Goal: Information Seeking & Learning: Find specific page/section

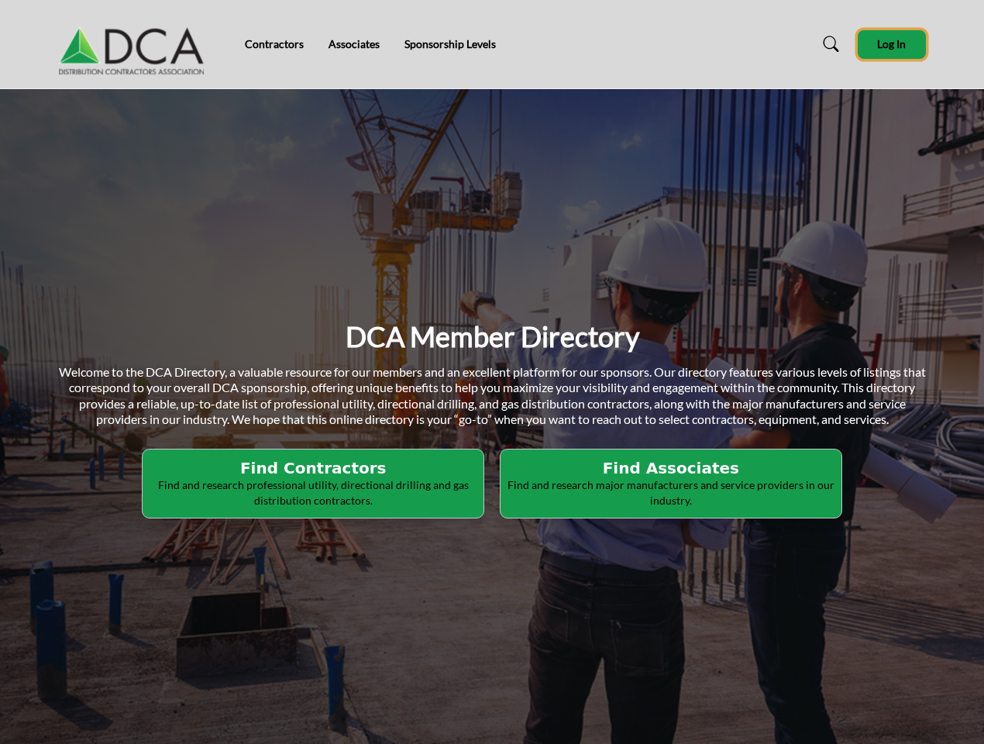
click at [892, 44] on span "Log In" at bounding box center [891, 43] width 29 height 13
click at [318, 484] on p "Find and research professional utility, directional drilling and gas distributi…" at bounding box center [313, 492] width 332 height 30
click at [667, 484] on p "Find and research major manufacturers and service providers in our industry." at bounding box center [671, 492] width 332 height 30
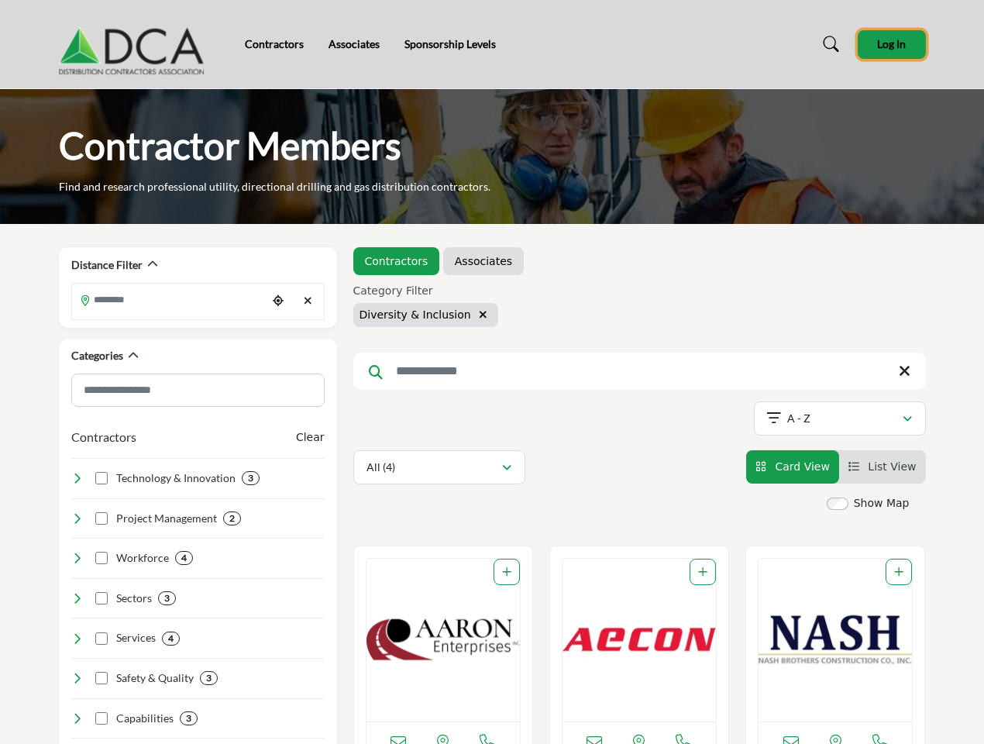
click at [892, 44] on span "Log In" at bounding box center [891, 43] width 29 height 13
click at [151, 264] on icon "button" at bounding box center [152, 264] width 11 height 11
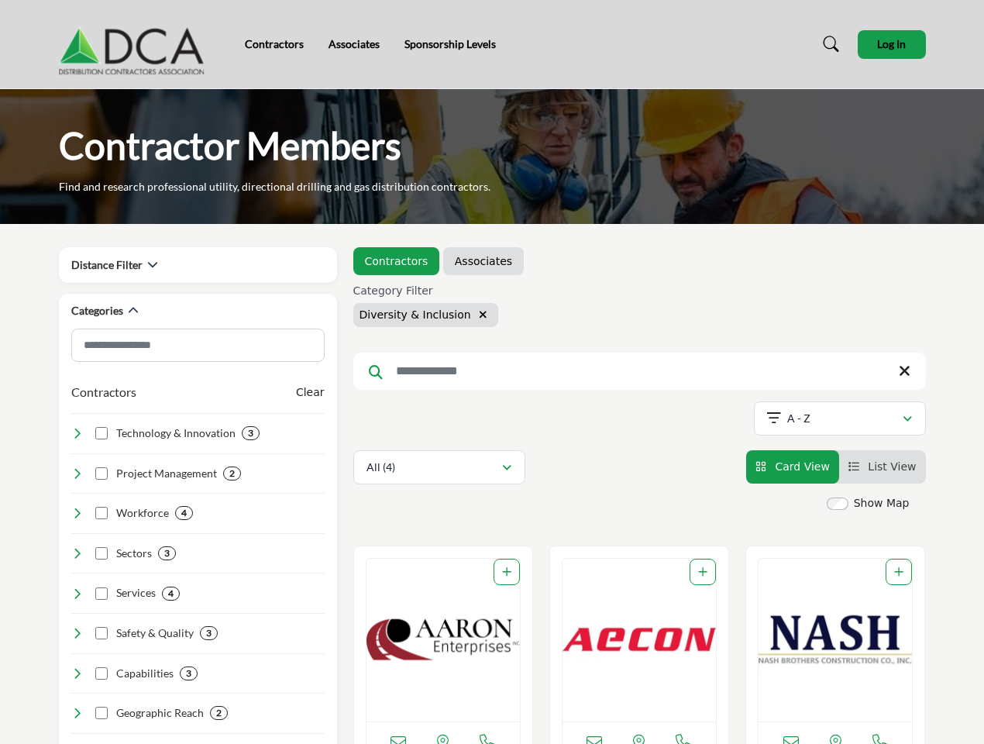
click at [170, 299] on div "Categories" at bounding box center [197, 312] width 253 height 36
click at [277, 301] on div "Categories" at bounding box center [197, 312] width 253 height 36
click at [308, 301] on div "Categories" at bounding box center [197, 312] width 253 height 36
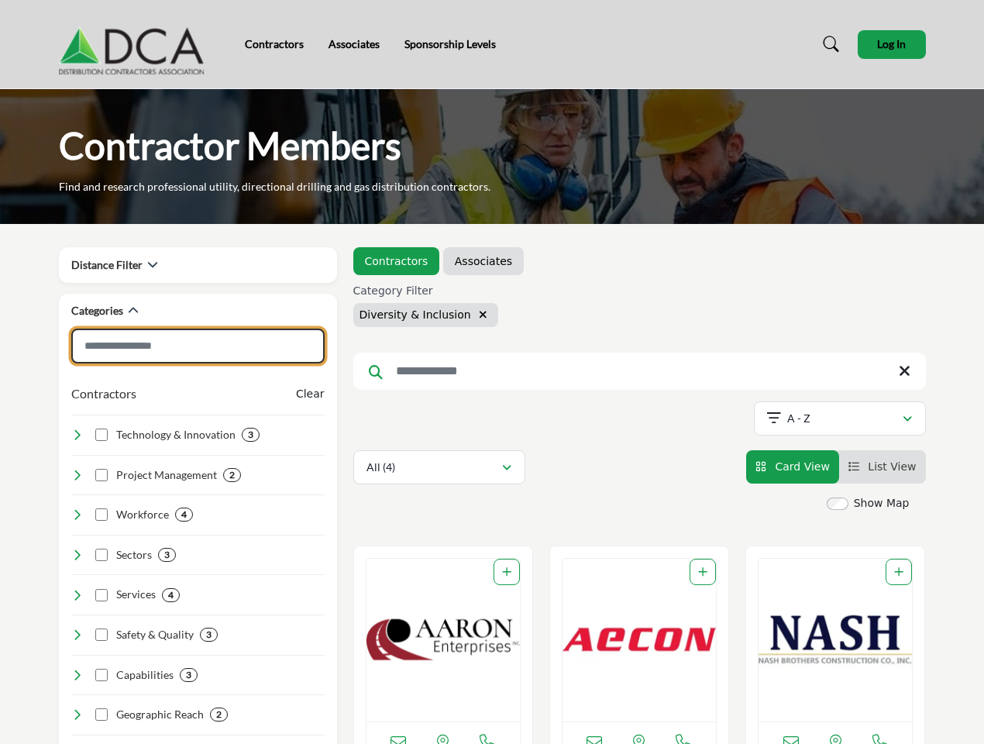
click at [133, 356] on input "Search Category" at bounding box center [197, 346] width 253 height 35
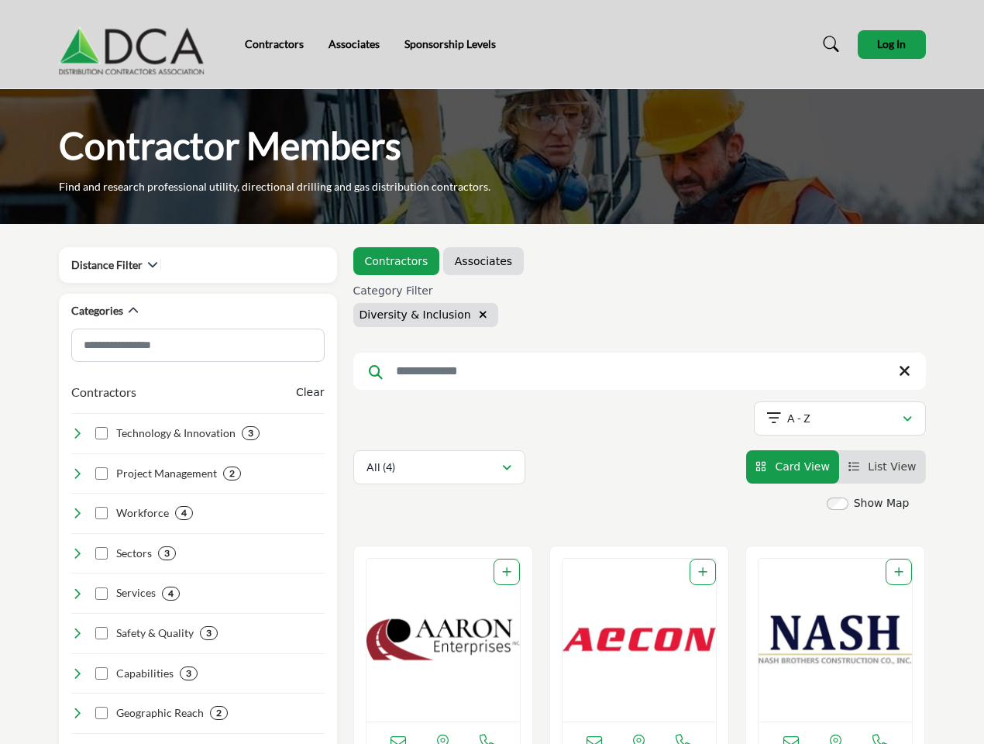
click at [312, 437] on div "Technology & Innovation 3" at bounding box center [197, 427] width 253 height 29
click at [164, 478] on h4 "Project Management" at bounding box center [166, 474] width 101 height 16
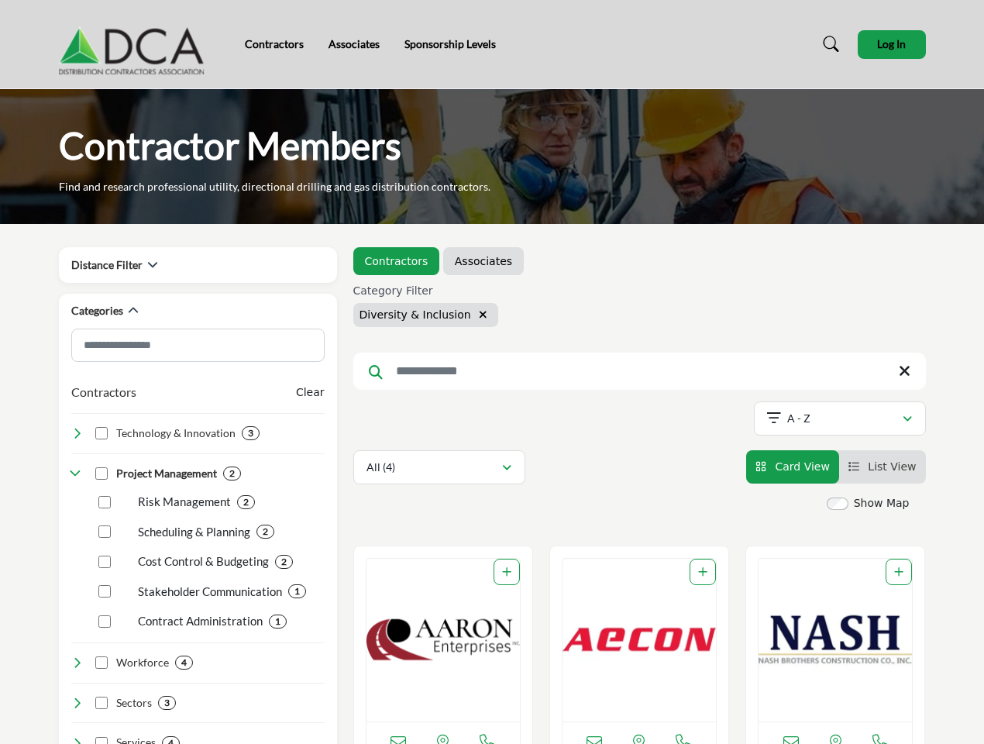
click at [156, 655] on h4 "Workforce" at bounding box center [142, 663] width 53 height 16
click at [132, 558] on div "Cost Control & Budgeting 2" at bounding box center [204, 562] width 177 height 19
